Goal: Information Seeking & Learning: Learn about a topic

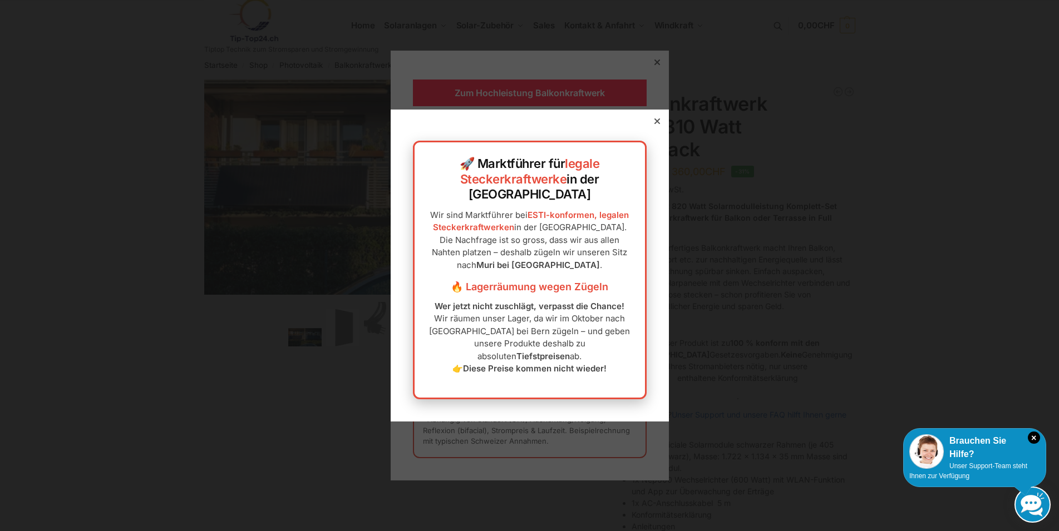
click at [654, 124] on icon at bounding box center [657, 122] width 6 height 6
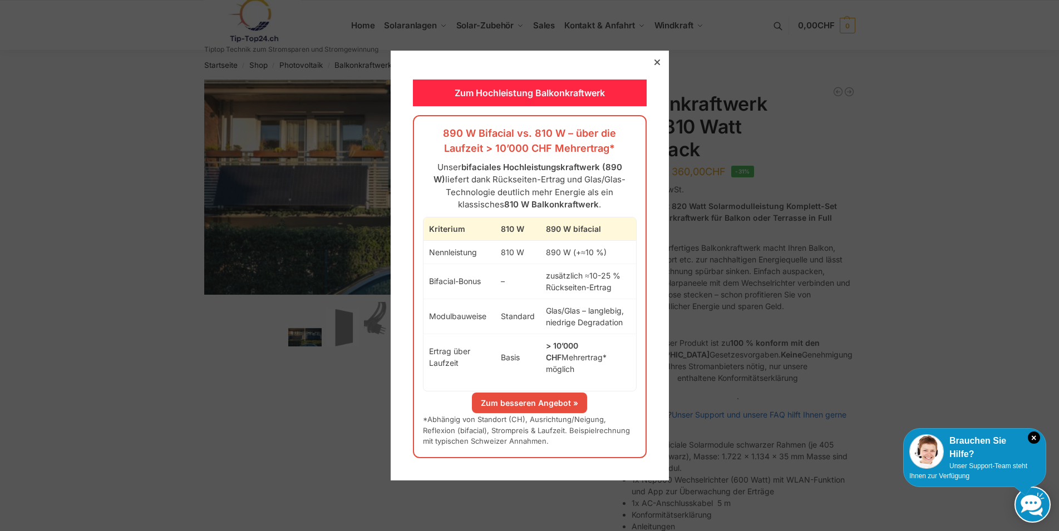
click at [654, 65] on icon at bounding box center [657, 63] width 6 height 6
drag, startPoint x: 611, startPoint y: 67, endPoint x: 556, endPoint y: 75, distance: 55.0
click at [556, 75] on div "Zum Hochleistung Balkonkraftwerk 890 W Bifacial vs. 810 W – über die Laufzeit >…" at bounding box center [530, 266] width 278 height 430
click at [586, 77] on div "Zum Hochleistung Balkonkraftwerk 890 W Bifacial vs. 810 W – über die Laufzeit >…" at bounding box center [530, 266] width 278 height 430
click at [653, 65] on div at bounding box center [657, 62] width 10 height 10
